Goal: Share content

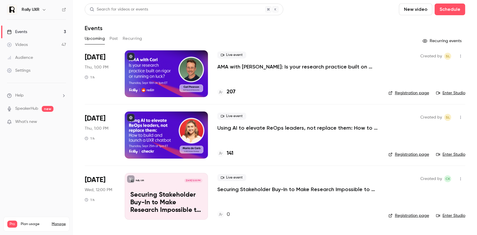
click at [179, 72] on div at bounding box center [166, 73] width 83 height 47
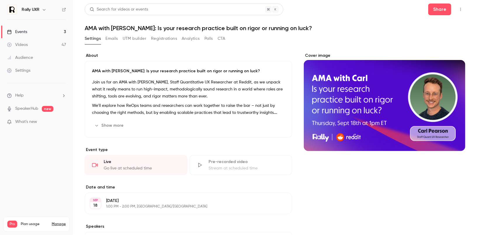
click at [459, 6] on button "button" at bounding box center [460, 9] width 9 height 9
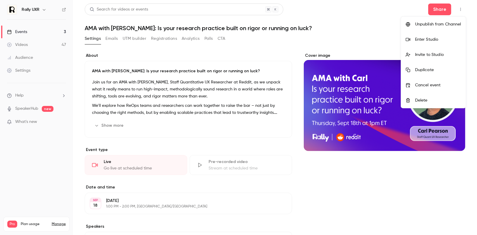
click at [437, 9] on div at bounding box center [238, 117] width 477 height 235
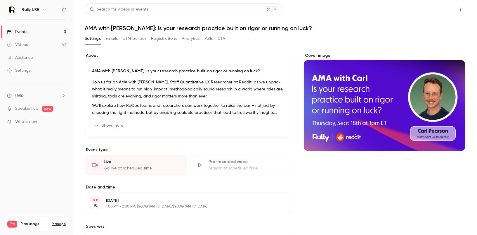
click at [439, 11] on button "Share" at bounding box center [439, 10] width 23 height 12
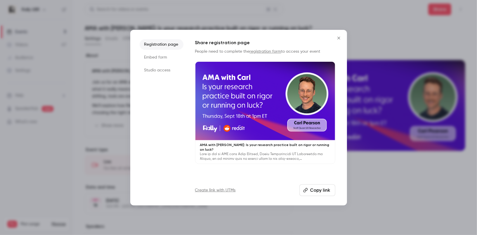
click at [165, 71] on li "Studio access" at bounding box center [162, 70] width 44 height 11
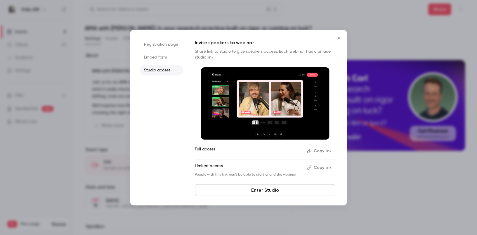
click at [323, 151] on button "Copy link" at bounding box center [320, 150] width 31 height 9
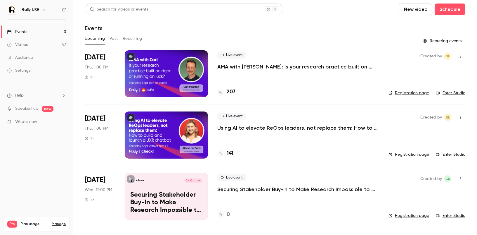
click at [446, 93] on link "Enter Studio" at bounding box center [450, 93] width 29 height 6
